Goal: Complete application form: Complete application form

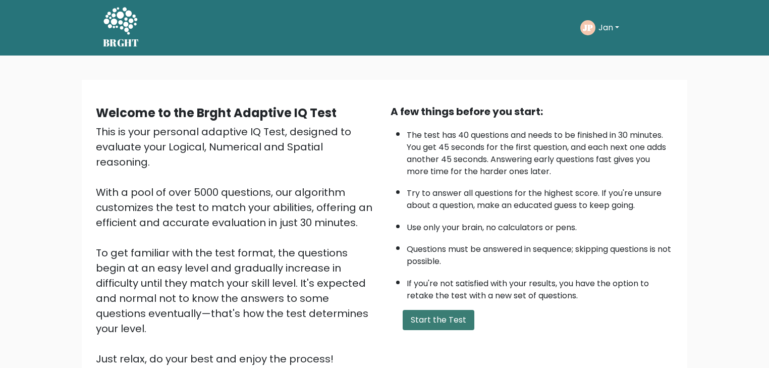
click at [446, 317] on button "Start the Test" at bounding box center [439, 320] width 72 height 20
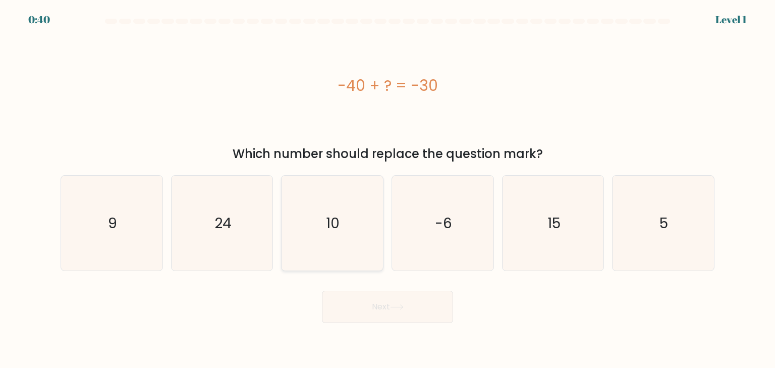
click at [330, 233] on icon "10" at bounding box center [332, 223] width 95 height 95
click at [388, 189] on input "c. 10" at bounding box center [388, 186] width 1 height 5
radio input "true"
click at [439, 313] on button "Next" at bounding box center [387, 307] width 131 height 32
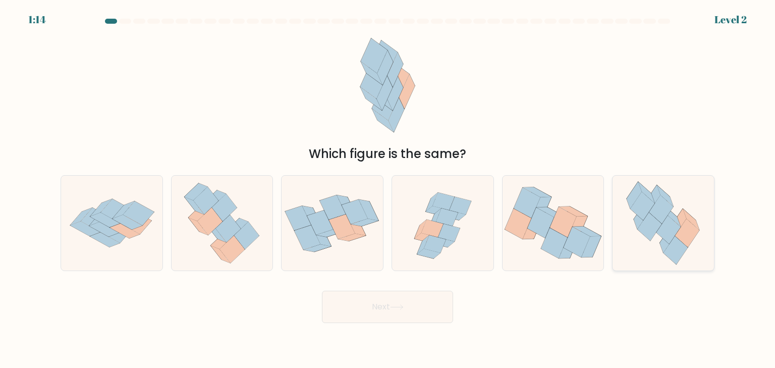
click at [692, 231] on icon at bounding box center [687, 233] width 24 height 28
click at [388, 189] on input "f." at bounding box center [388, 186] width 1 height 5
radio input "true"
click at [417, 317] on button "Next" at bounding box center [387, 307] width 131 height 32
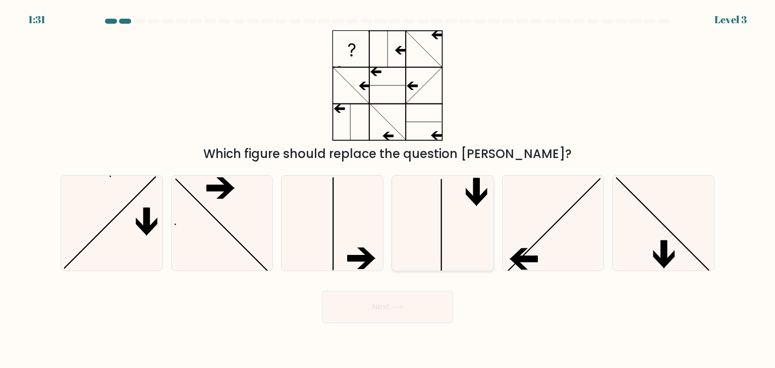
click at [411, 248] on icon at bounding box center [442, 223] width 95 height 95
click at [388, 189] on input "d." at bounding box center [388, 186] width 1 height 5
radio input "true"
click at [414, 301] on button "Next" at bounding box center [387, 307] width 131 height 32
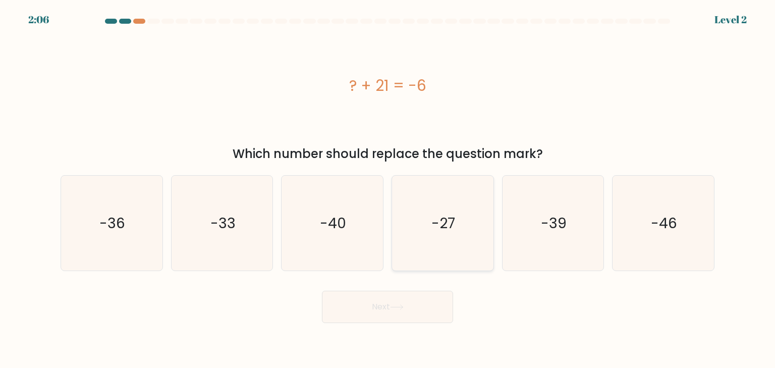
click at [466, 239] on icon "-27" at bounding box center [442, 223] width 95 height 95
click at [388, 189] on input "d. -27" at bounding box center [388, 186] width 1 height 5
radio input "true"
click at [423, 313] on button "Next" at bounding box center [387, 307] width 131 height 32
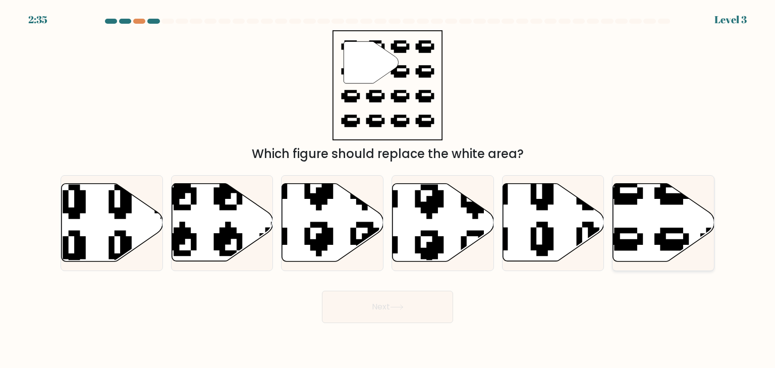
click at [694, 236] on icon at bounding box center [663, 223] width 101 height 78
click at [388, 189] on input "f." at bounding box center [388, 186] width 1 height 5
radio input "true"
click at [420, 315] on button "Next" at bounding box center [387, 307] width 131 height 32
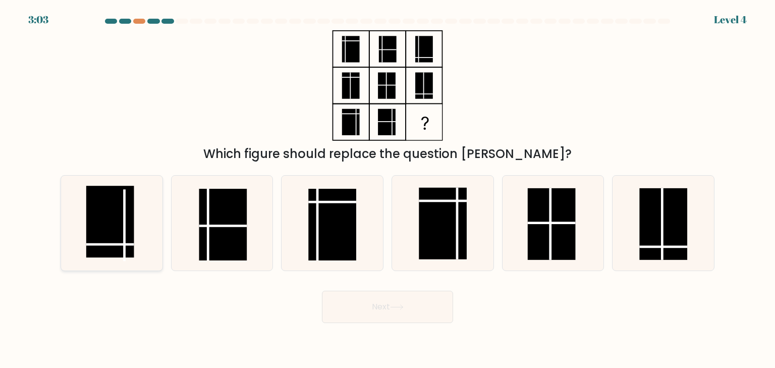
click at [114, 241] on rect at bounding box center [110, 222] width 48 height 72
click at [388, 189] on input "a." at bounding box center [388, 186] width 1 height 5
radio input "true"
click at [380, 310] on button "Next" at bounding box center [387, 307] width 131 height 32
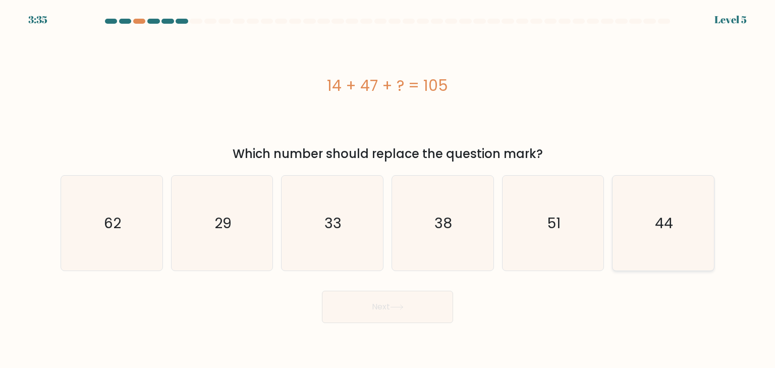
click at [662, 221] on text "44" at bounding box center [664, 223] width 18 height 20
click at [388, 189] on input "f. 44" at bounding box center [388, 186] width 1 height 5
radio input "true"
click at [444, 307] on button "Next" at bounding box center [387, 307] width 131 height 32
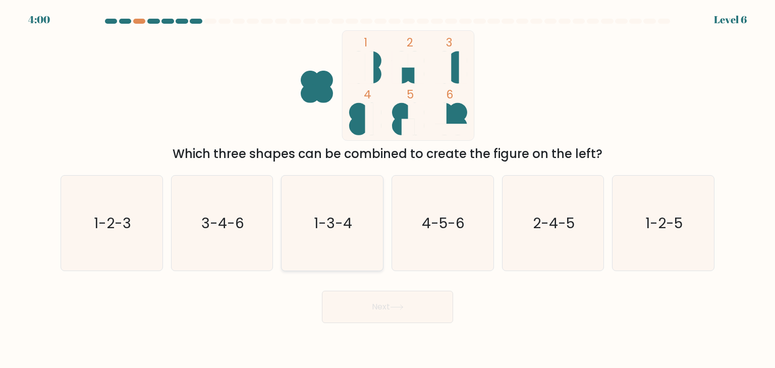
click at [353, 230] on icon "1-3-4" at bounding box center [332, 223] width 95 height 95
click at [388, 189] on input "c. 1-3-4" at bounding box center [388, 186] width 1 height 5
radio input "true"
click at [384, 305] on button "Next" at bounding box center [387, 307] width 131 height 32
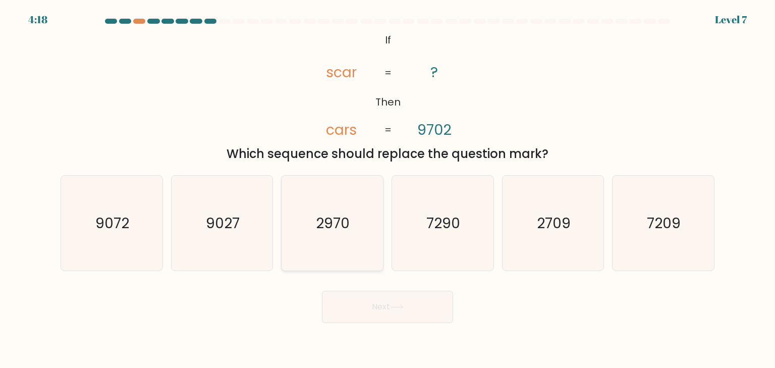
click at [358, 240] on icon "2970" at bounding box center [332, 223] width 95 height 95
click at [388, 189] on input "c. 2970" at bounding box center [388, 186] width 1 height 5
radio input "true"
click at [431, 310] on button "Next" at bounding box center [387, 307] width 131 height 32
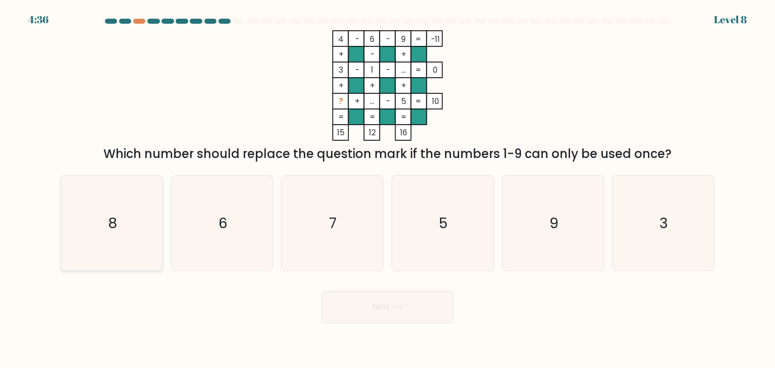
click at [117, 228] on icon "8" at bounding box center [111, 223] width 95 height 95
click at [388, 189] on input "a. 8" at bounding box center [388, 186] width 1 height 5
radio input "true"
click at [398, 313] on button "Next" at bounding box center [387, 307] width 131 height 32
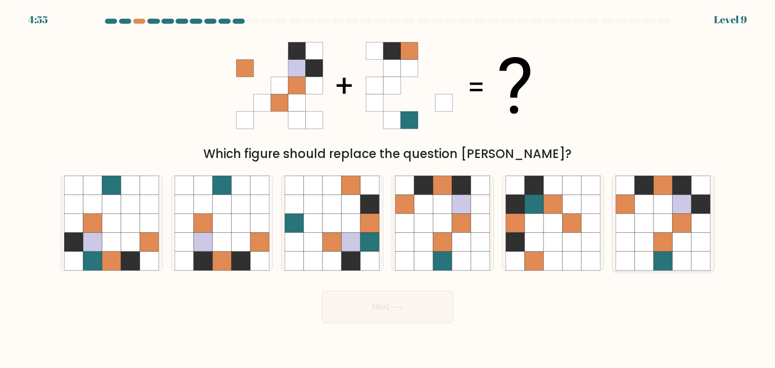
click at [705, 200] on icon at bounding box center [701, 204] width 19 height 19
click at [388, 189] on input "f." at bounding box center [388, 186] width 1 height 5
radio input "true"
click at [427, 307] on button "Next" at bounding box center [387, 307] width 131 height 32
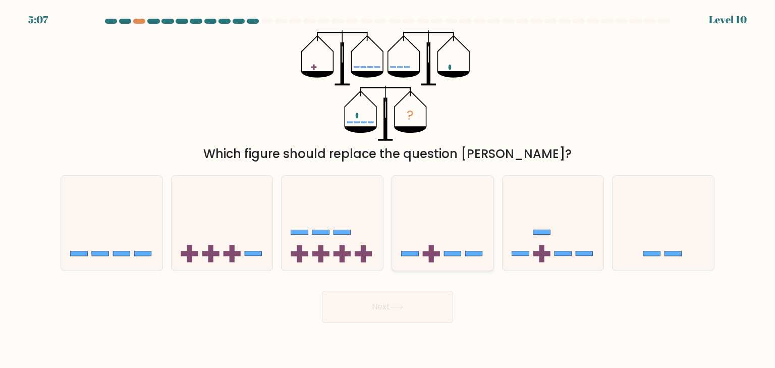
click at [448, 228] on icon at bounding box center [442, 223] width 101 height 84
click at [388, 189] on input "d." at bounding box center [388, 186] width 1 height 5
radio input "true"
click at [419, 315] on button "Next" at bounding box center [387, 307] width 131 height 32
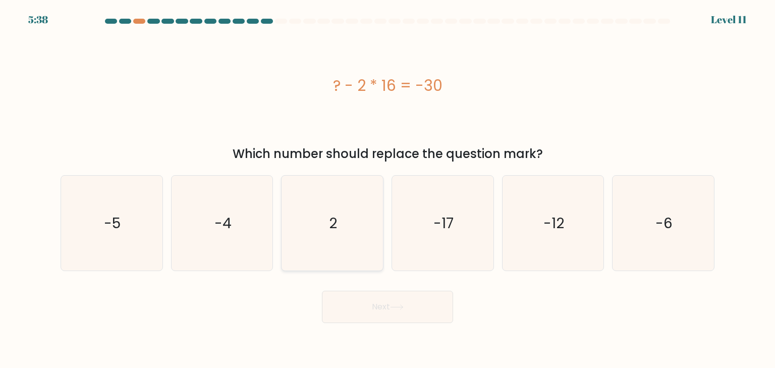
click at [345, 247] on icon "2" at bounding box center [332, 223] width 95 height 95
click at [388, 189] on input "c. 2" at bounding box center [388, 186] width 1 height 5
radio input "true"
click at [412, 308] on button "Next" at bounding box center [387, 307] width 131 height 32
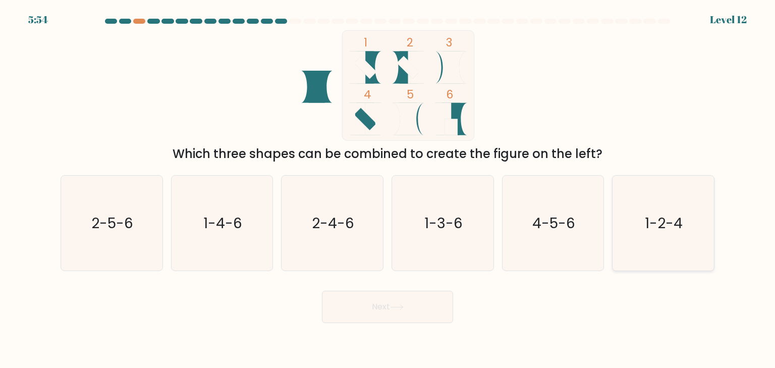
click at [656, 261] on icon "1-2-4" at bounding box center [663, 223] width 95 height 95
click at [388, 189] on input "f. 1-2-4" at bounding box center [388, 186] width 1 height 5
radio input "true"
click at [426, 295] on button "Next" at bounding box center [387, 307] width 131 height 32
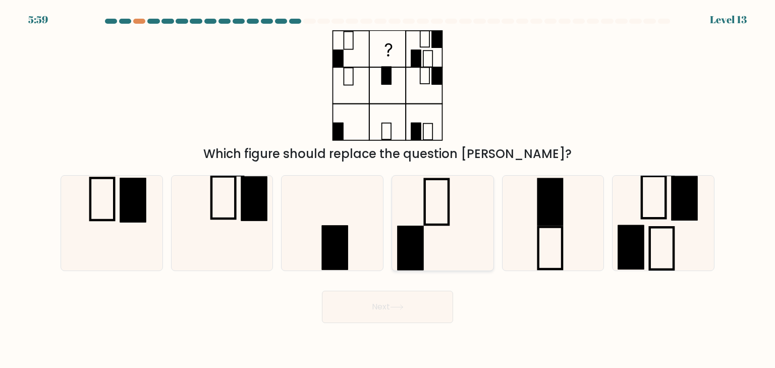
click at [440, 217] on icon at bounding box center [442, 223] width 95 height 95
click at [388, 189] on input "d." at bounding box center [388, 186] width 1 height 5
radio input "true"
click at [435, 317] on button "Next" at bounding box center [387, 307] width 131 height 32
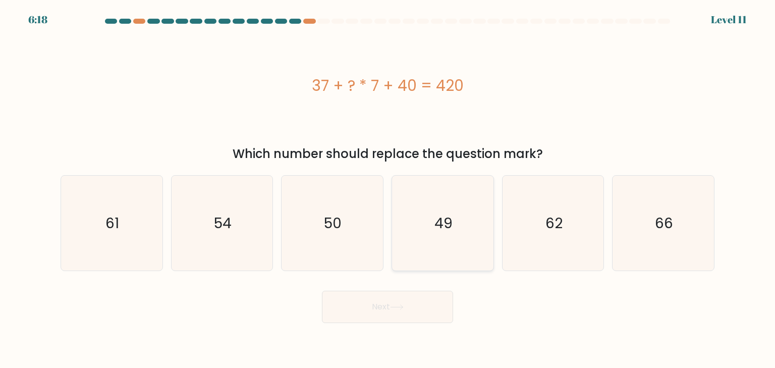
click at [464, 241] on icon "49" at bounding box center [442, 223] width 95 height 95
click at [388, 189] on input "d. 49" at bounding box center [388, 186] width 1 height 5
radio input "true"
click at [423, 310] on button "Next" at bounding box center [387, 307] width 131 height 32
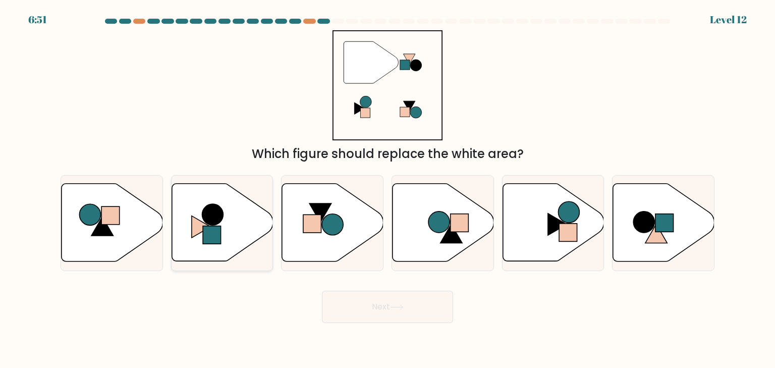
click at [196, 224] on icon at bounding box center [201, 227] width 19 height 22
click at [388, 189] on input "b." at bounding box center [388, 186] width 1 height 5
radio input "true"
click at [367, 305] on button "Next" at bounding box center [387, 307] width 131 height 32
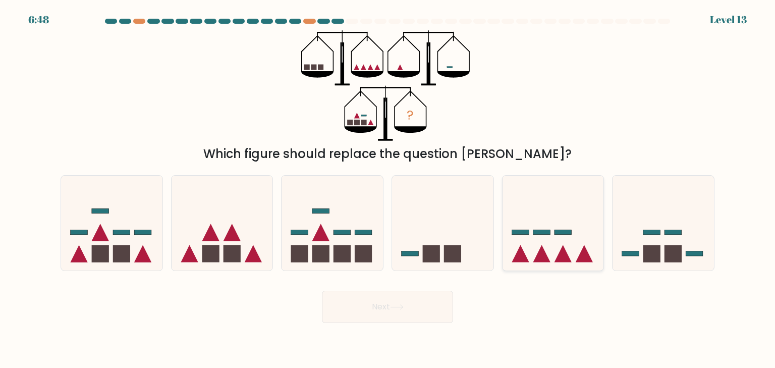
click at [571, 261] on icon at bounding box center [563, 253] width 17 height 17
click at [388, 189] on input "e." at bounding box center [388, 186] width 1 height 5
radio input "true"
click at [447, 297] on button "Next" at bounding box center [387, 307] width 131 height 32
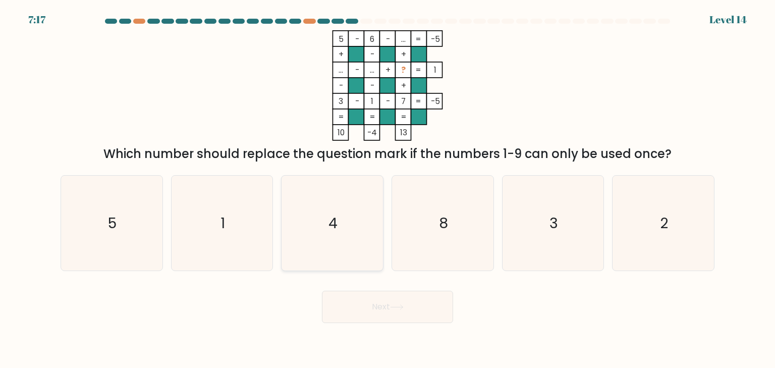
click at [324, 232] on icon "4" at bounding box center [332, 223] width 95 height 95
click at [388, 189] on input "c. 4" at bounding box center [388, 186] width 1 height 5
radio input "true"
click at [390, 306] on button "Next" at bounding box center [387, 307] width 131 height 32
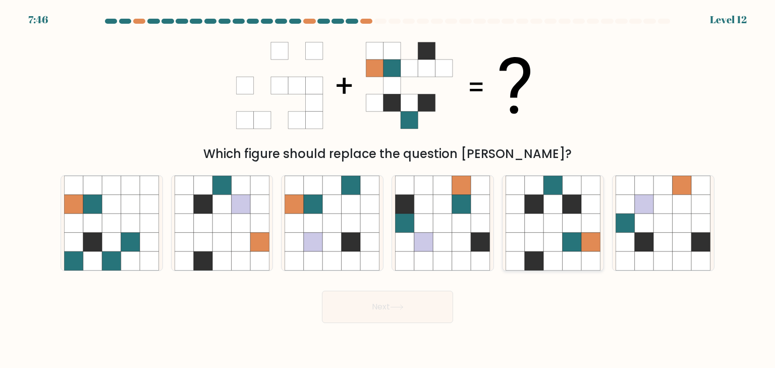
click at [550, 233] on icon at bounding box center [553, 242] width 19 height 19
click at [388, 189] on input "e." at bounding box center [388, 186] width 1 height 5
radio input "true"
click at [424, 304] on button "Next" at bounding box center [387, 307] width 131 height 32
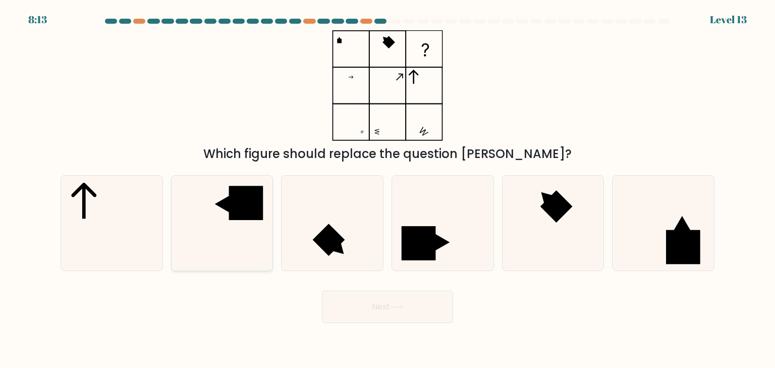
click at [253, 206] on rect at bounding box center [246, 203] width 34 height 34
click at [388, 189] on input "b." at bounding box center [388, 186] width 1 height 5
radio input "true"
click at [400, 307] on icon at bounding box center [397, 307] width 14 height 6
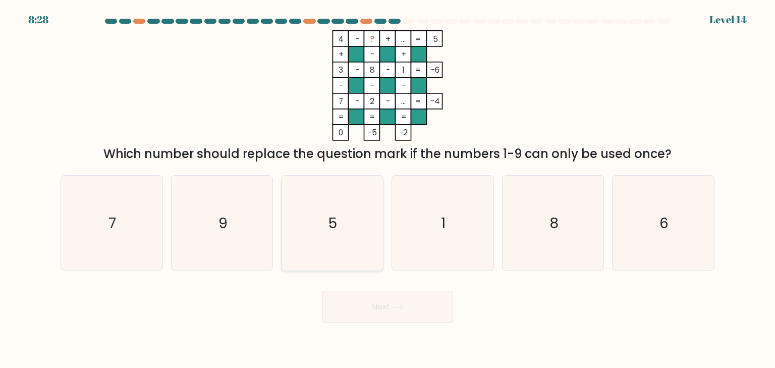
click at [351, 241] on icon "5" at bounding box center [332, 223] width 95 height 95
click at [388, 189] on input "c. 5" at bounding box center [388, 186] width 1 height 5
radio input "true"
click at [383, 305] on button "Next" at bounding box center [387, 307] width 131 height 32
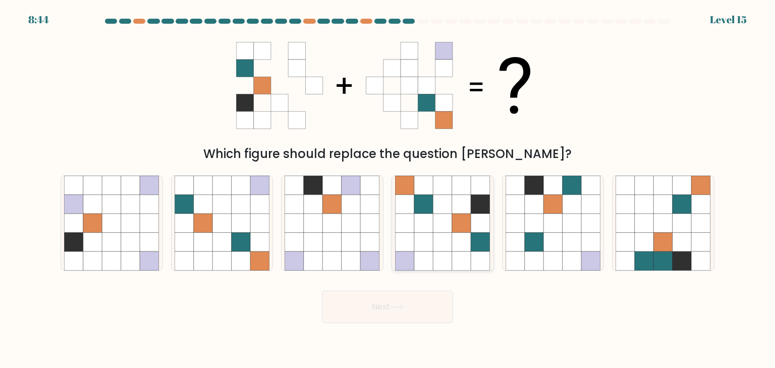
click at [451, 240] on icon at bounding box center [443, 242] width 19 height 19
click at [388, 189] on input "d." at bounding box center [388, 186] width 1 height 5
radio input "true"
click at [435, 299] on button "Next" at bounding box center [387, 307] width 131 height 32
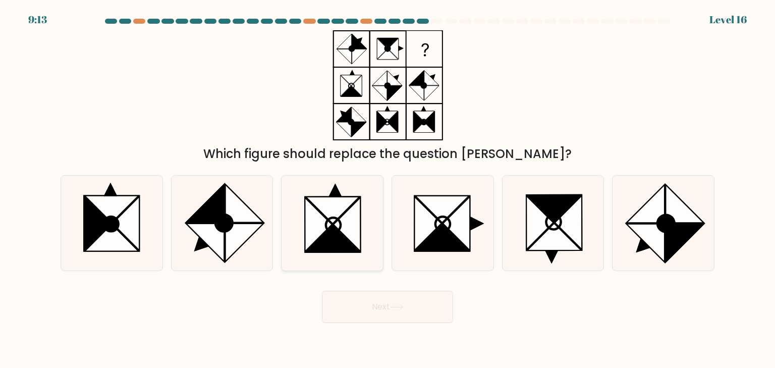
click at [345, 215] on icon at bounding box center [347, 224] width 27 height 54
click at [388, 189] on input "c." at bounding box center [388, 186] width 1 height 5
radio input "true"
click at [405, 312] on button "Next" at bounding box center [387, 307] width 131 height 32
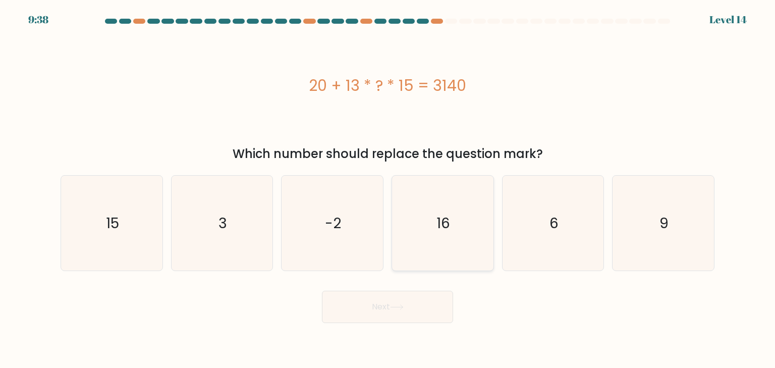
click at [450, 233] on icon "16" at bounding box center [442, 223] width 95 height 95
click at [388, 189] on input "d. 16" at bounding box center [388, 186] width 1 height 5
radio input "true"
click at [430, 325] on body "9:35 Level 14 3" at bounding box center [387, 184] width 775 height 368
click at [449, 308] on button "Next" at bounding box center [387, 307] width 131 height 32
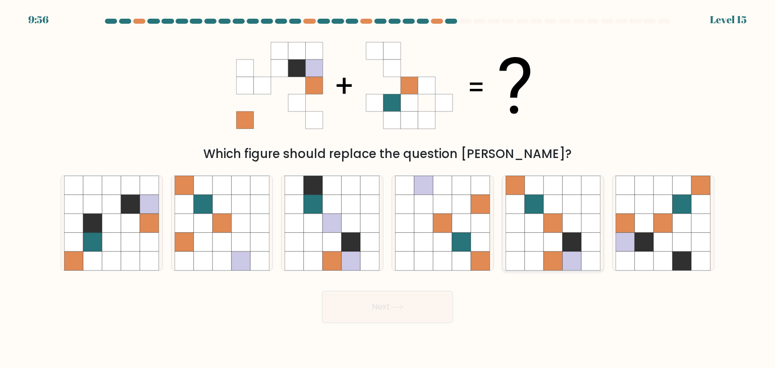
click at [556, 260] on icon at bounding box center [553, 260] width 19 height 19
click at [388, 189] on input "e." at bounding box center [388, 186] width 1 height 5
radio input "true"
click at [439, 305] on button "Next" at bounding box center [387, 307] width 131 height 32
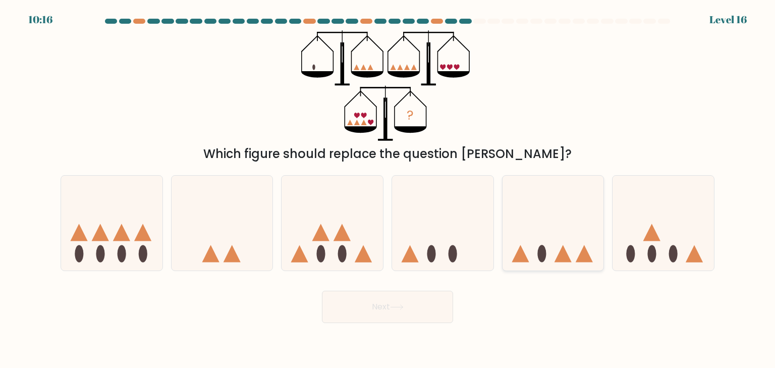
click at [569, 254] on icon at bounding box center [553, 223] width 101 height 84
click at [388, 189] on input "e." at bounding box center [388, 186] width 1 height 5
radio input "true"
click at [436, 313] on button "Next" at bounding box center [387, 307] width 131 height 32
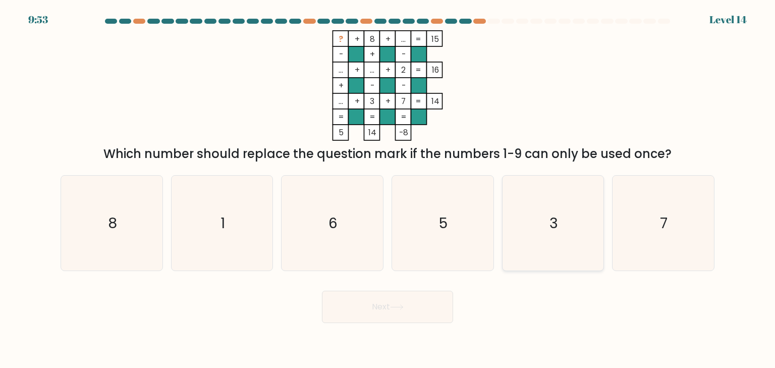
click at [567, 216] on icon "3" at bounding box center [553, 223] width 95 height 95
click at [388, 189] on input "e. 3" at bounding box center [388, 186] width 1 height 5
radio input "true"
click at [447, 305] on button "Next" at bounding box center [387, 307] width 131 height 32
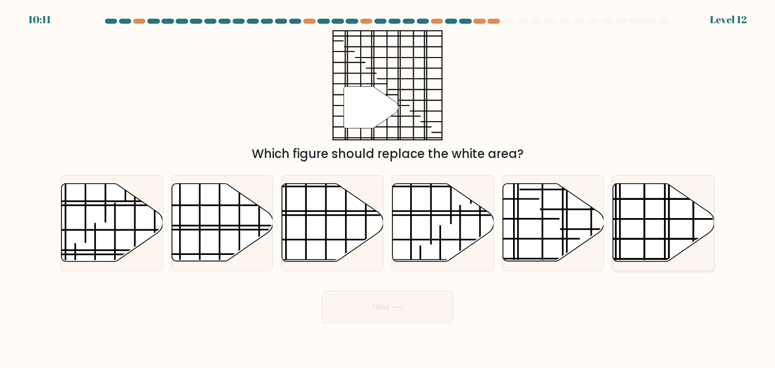
click at [673, 223] on icon at bounding box center [663, 223] width 101 height 78
click at [388, 189] on input "f." at bounding box center [388, 186] width 1 height 5
radio input "true"
click at [439, 306] on button "Next" at bounding box center [387, 307] width 131 height 32
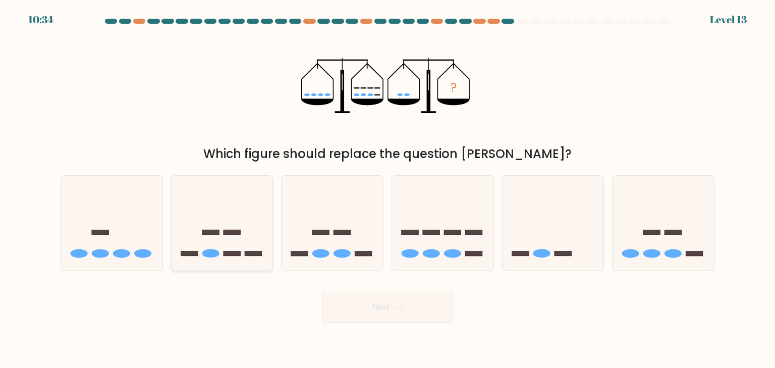
click at [231, 237] on icon at bounding box center [222, 223] width 101 height 84
click at [388, 189] on input "b." at bounding box center [388, 186] width 1 height 5
radio input "true"
click at [397, 304] on button "Next" at bounding box center [387, 307] width 131 height 32
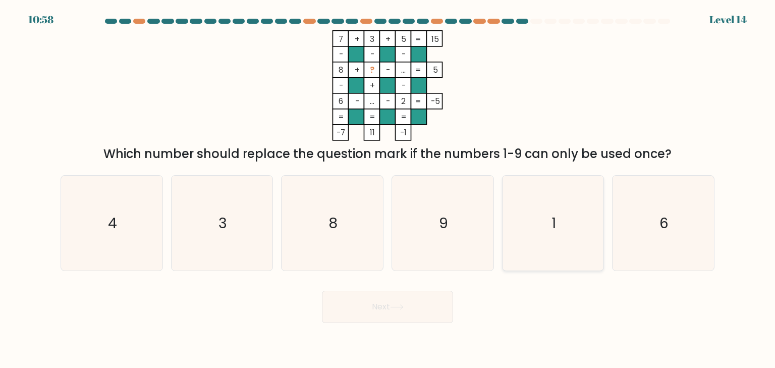
click at [568, 242] on icon "1" at bounding box center [553, 223] width 95 height 95
click at [388, 189] on input "e. 1" at bounding box center [388, 186] width 1 height 5
radio input "true"
click at [424, 319] on button "Next" at bounding box center [387, 307] width 131 height 32
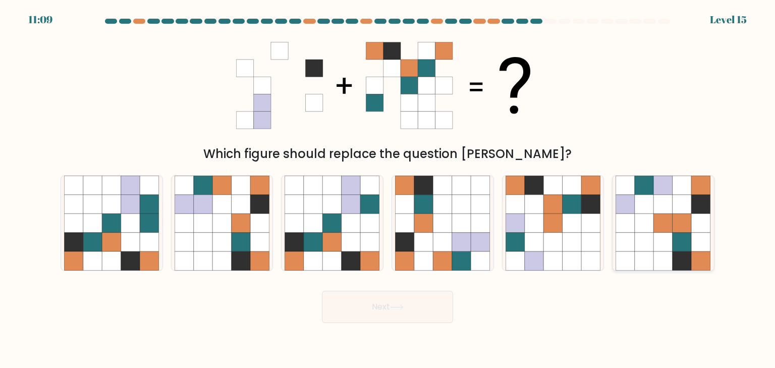
click at [643, 233] on icon at bounding box center [644, 242] width 19 height 19
click at [388, 189] on input "f." at bounding box center [388, 186] width 1 height 5
radio input "true"
click at [456, 216] on icon at bounding box center [461, 222] width 19 height 19
click at [388, 189] on input "d." at bounding box center [388, 186] width 1 height 5
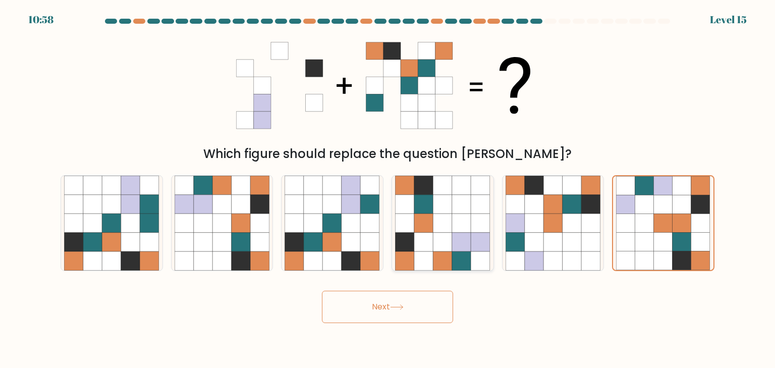
radio input "true"
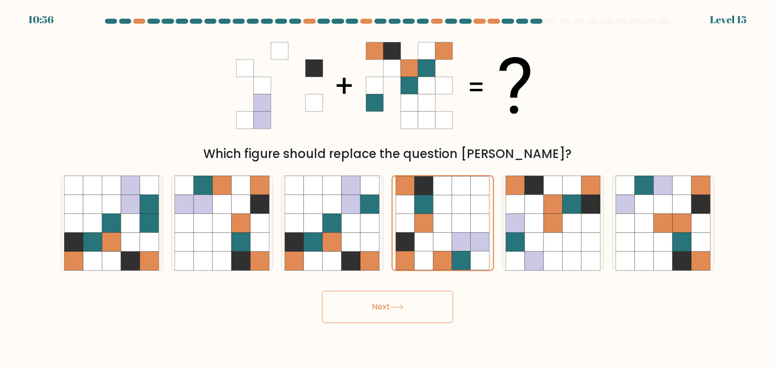
click at [428, 308] on button "Next" at bounding box center [387, 307] width 131 height 32
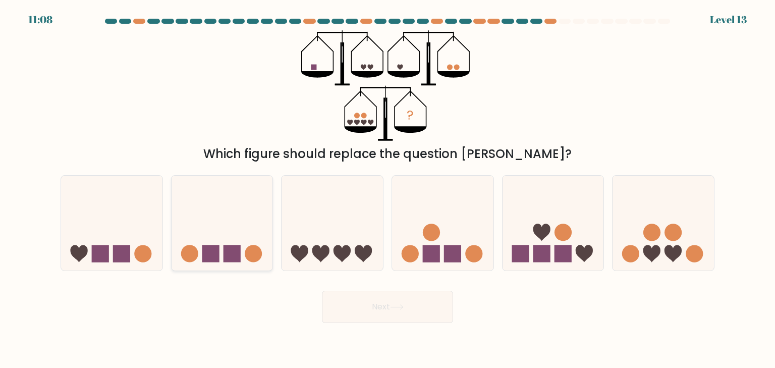
click at [240, 242] on icon at bounding box center [222, 223] width 101 height 84
click at [388, 189] on input "b." at bounding box center [388, 186] width 1 height 5
radio input "true"
click at [397, 315] on button "Next" at bounding box center [387, 307] width 131 height 32
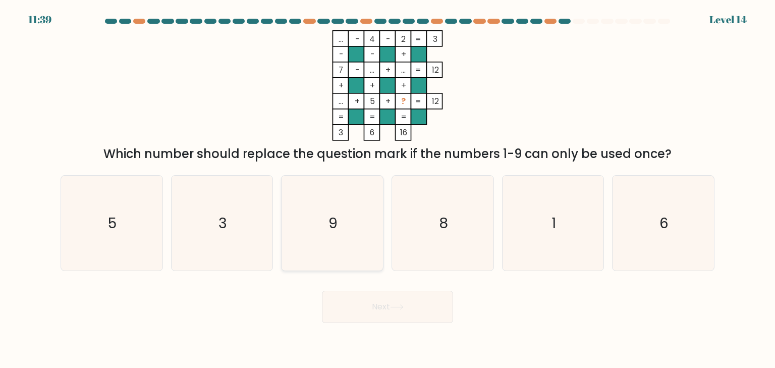
click at [345, 228] on icon "9" at bounding box center [332, 223] width 95 height 95
click at [388, 189] on input "c. 9" at bounding box center [388, 186] width 1 height 5
radio input "true"
click at [444, 310] on button "Next" at bounding box center [387, 307] width 131 height 32
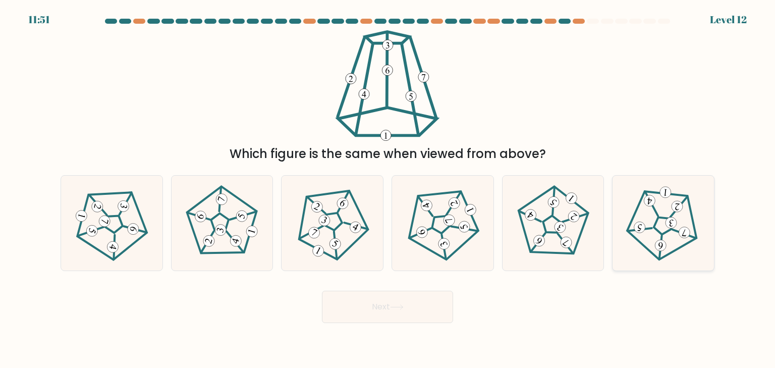
click at [661, 236] on 456 at bounding box center [661, 247] width 3 height 23
click at [388, 189] on input "f." at bounding box center [388, 186] width 1 height 5
radio input "true"
click at [224, 236] on icon at bounding box center [222, 223] width 76 height 76
click at [388, 189] on input "b." at bounding box center [388, 186] width 1 height 5
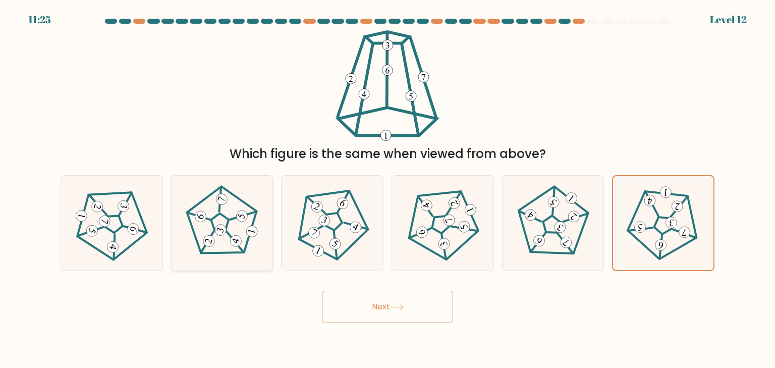
radio input "true"
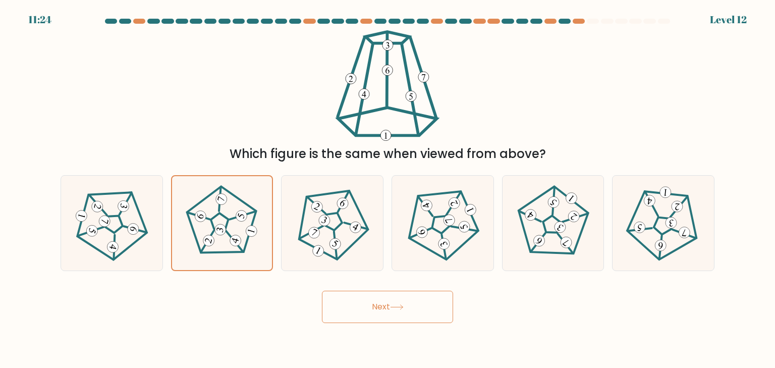
click at [356, 299] on button "Next" at bounding box center [387, 307] width 131 height 32
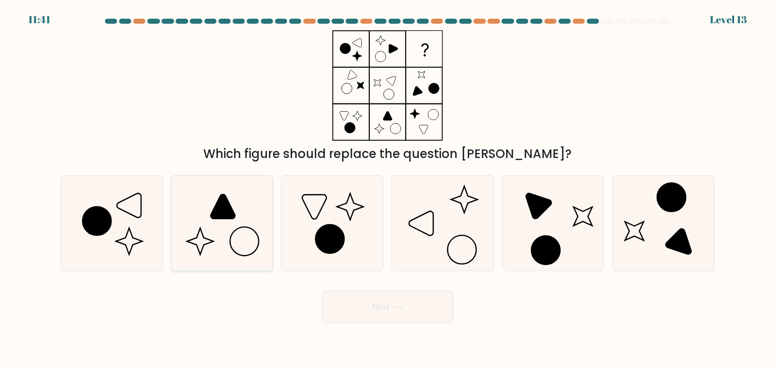
click at [254, 217] on icon at bounding box center [222, 223] width 95 height 95
click at [388, 189] on input "b." at bounding box center [388, 186] width 1 height 5
radio input "true"
click at [392, 313] on button "Next" at bounding box center [387, 307] width 131 height 32
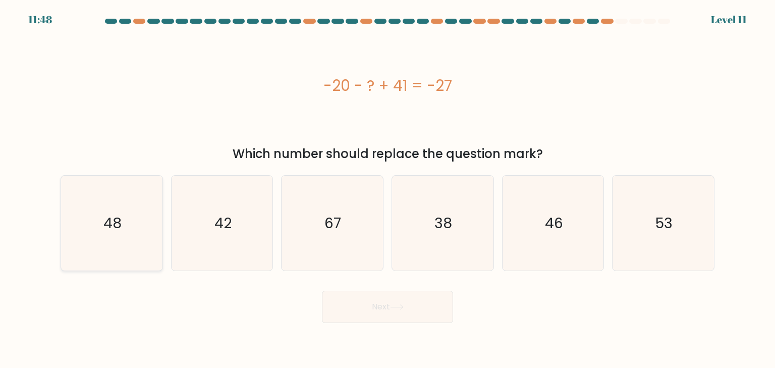
click at [109, 230] on text "48" at bounding box center [112, 223] width 18 height 20
click at [388, 189] on input "a. 48" at bounding box center [388, 186] width 1 height 5
radio input "true"
click at [382, 307] on button "Next" at bounding box center [387, 307] width 131 height 32
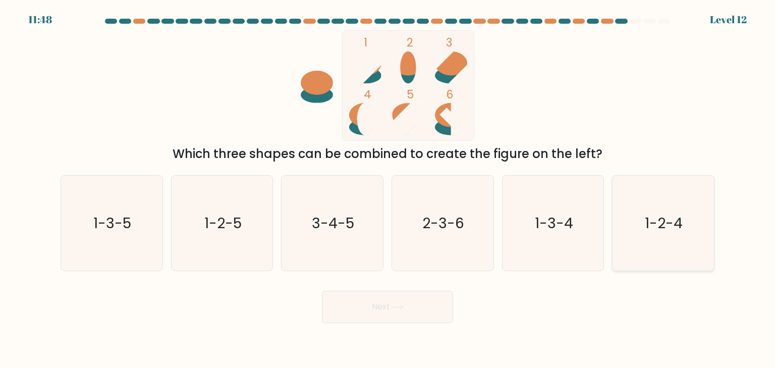
click at [648, 226] on text "1-2-4" at bounding box center [664, 223] width 38 height 20
click at [388, 189] on input "f. 1-2-4" at bounding box center [388, 186] width 1 height 5
radio input "true"
click at [441, 308] on button "Next" at bounding box center [387, 307] width 131 height 32
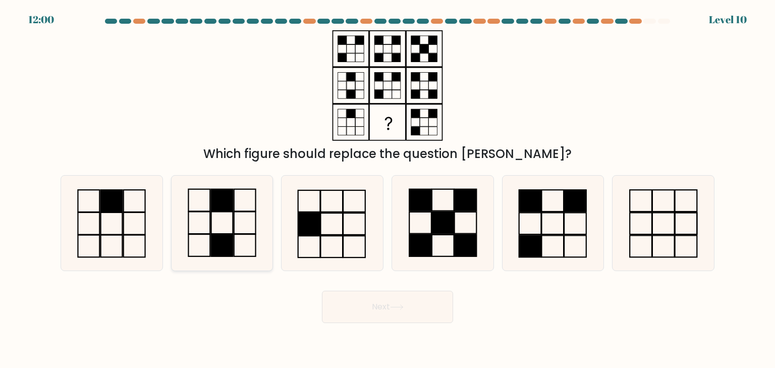
click at [261, 227] on icon at bounding box center [222, 223] width 95 height 95
click at [388, 189] on input "b." at bounding box center [388, 186] width 1 height 5
radio input "true"
click at [381, 301] on button "Next" at bounding box center [387, 307] width 131 height 32
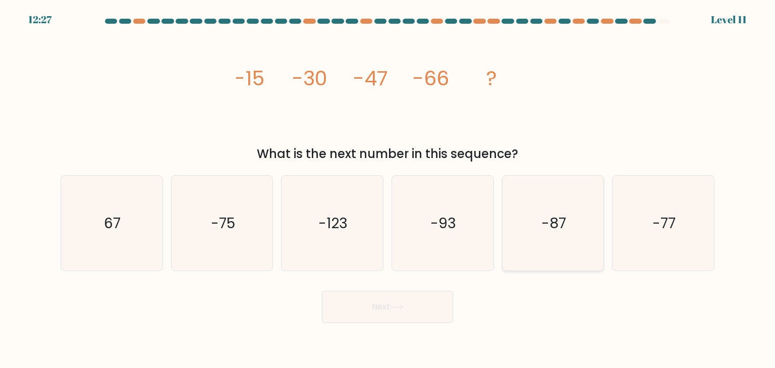
click at [538, 250] on icon "-87" at bounding box center [553, 223] width 95 height 95
click at [388, 189] on input "e. -87" at bounding box center [388, 186] width 1 height 5
radio input "true"
click at [410, 321] on button "Next" at bounding box center [387, 307] width 131 height 32
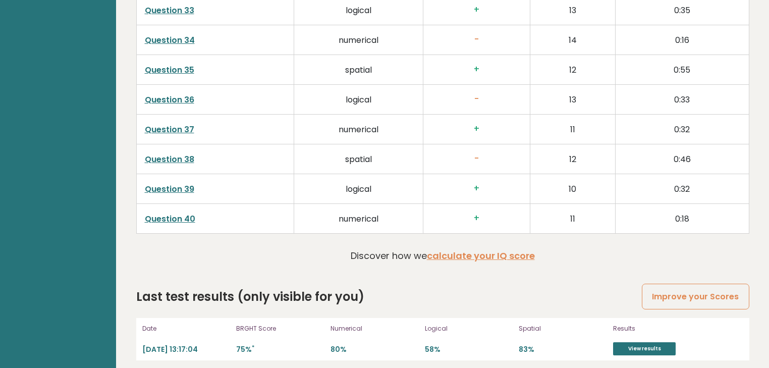
scroll to position [2624, 0]
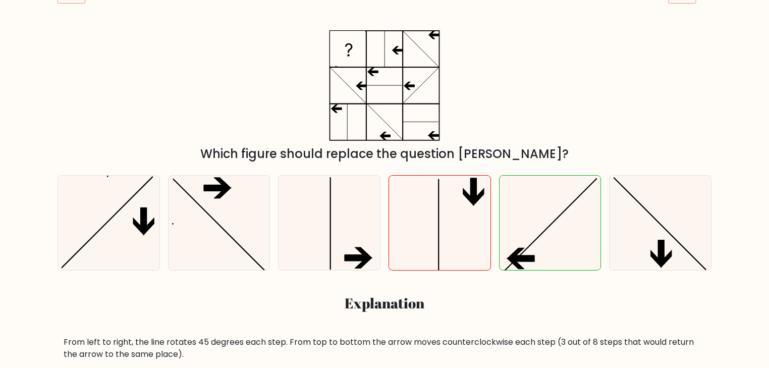
scroll to position [161, 0]
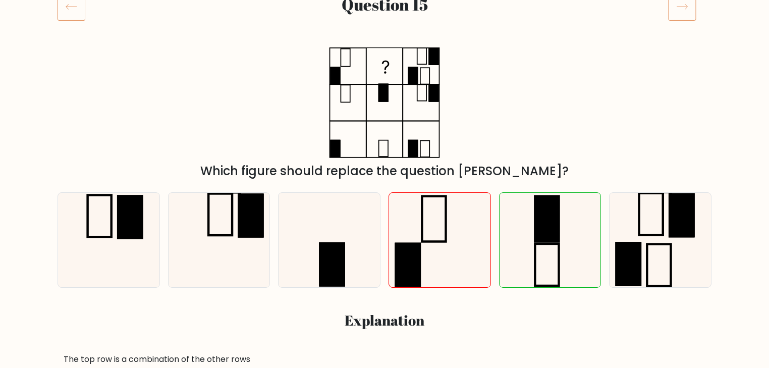
scroll to position [121, 0]
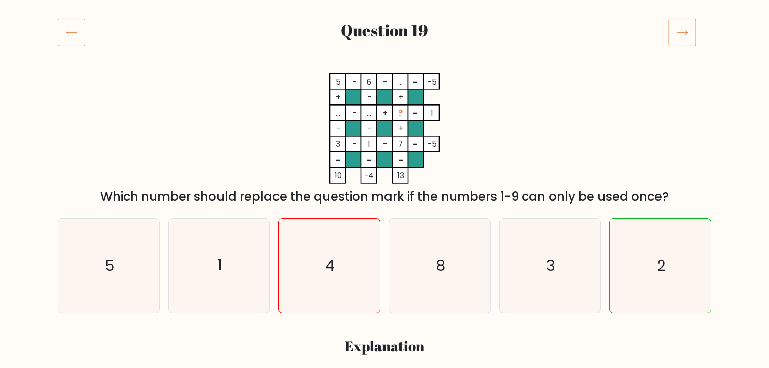
scroll to position [121, 0]
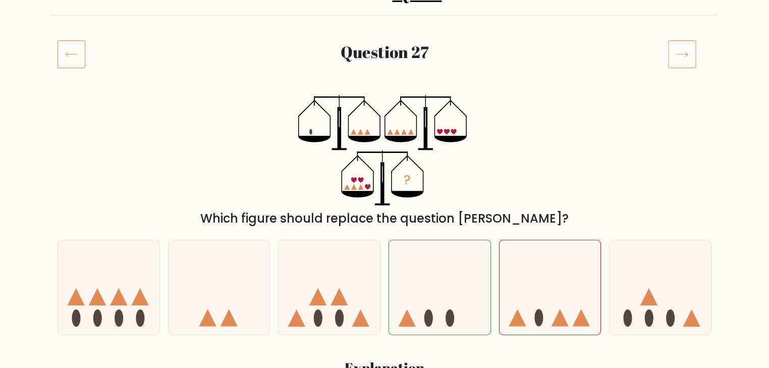
scroll to position [121, 0]
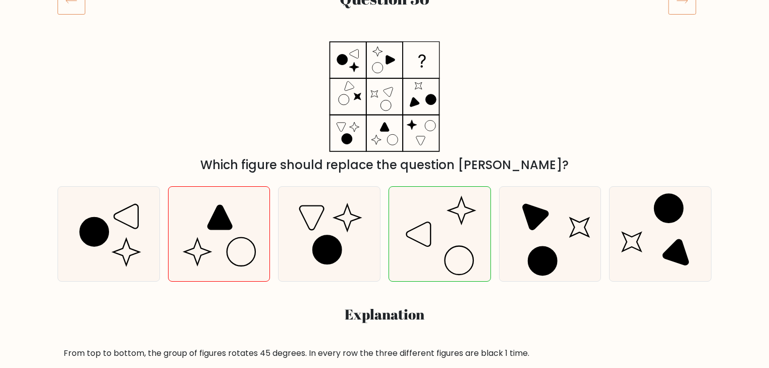
scroll to position [202, 0]
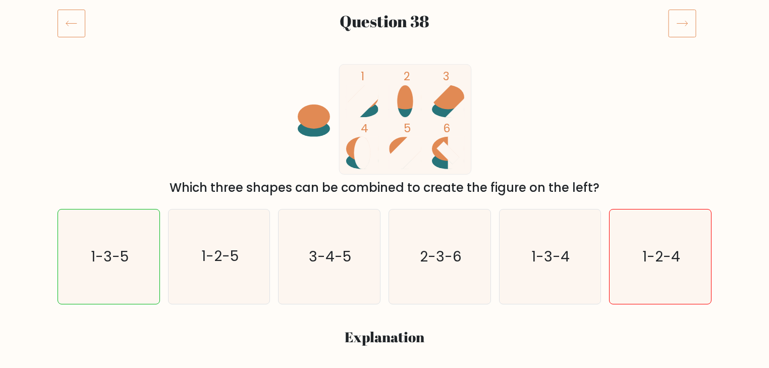
scroll to position [81, 0]
